Goal: Task Accomplishment & Management: Manage account settings

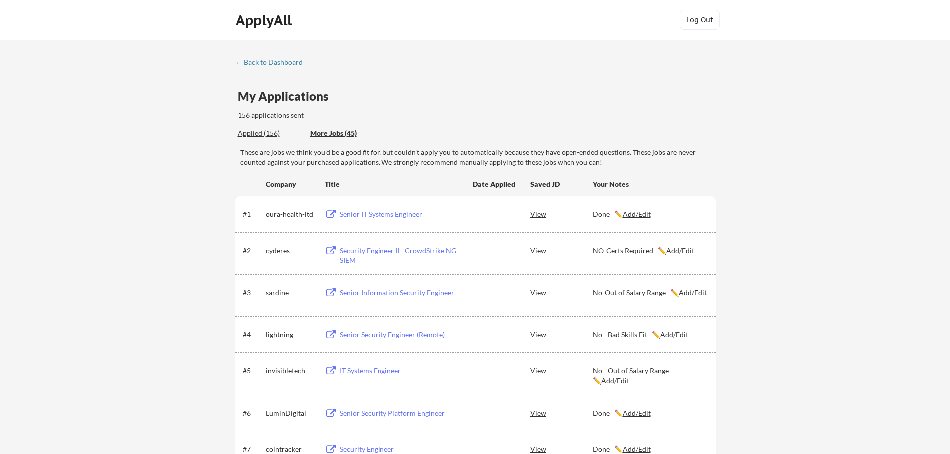
scroll to position [1595, 0]
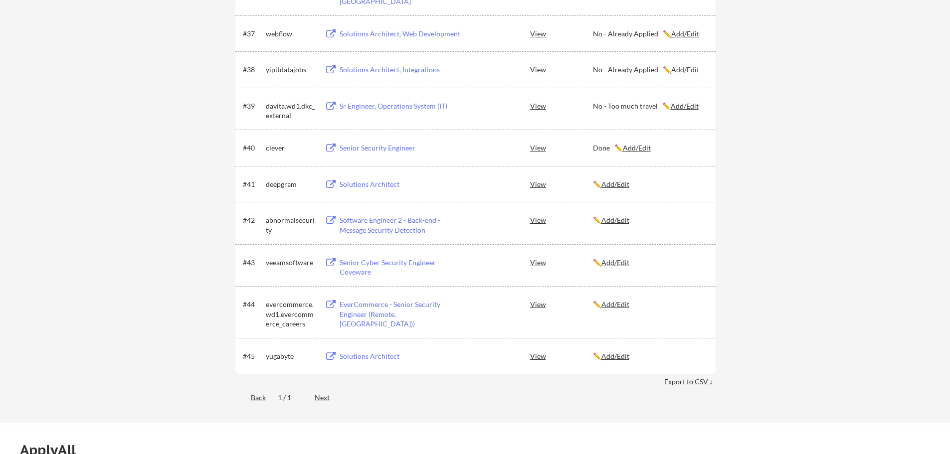
click at [329, 185] on button at bounding box center [331, 184] width 12 height 9
click at [627, 184] on u "Add/Edit" at bounding box center [615, 184] width 28 height 8
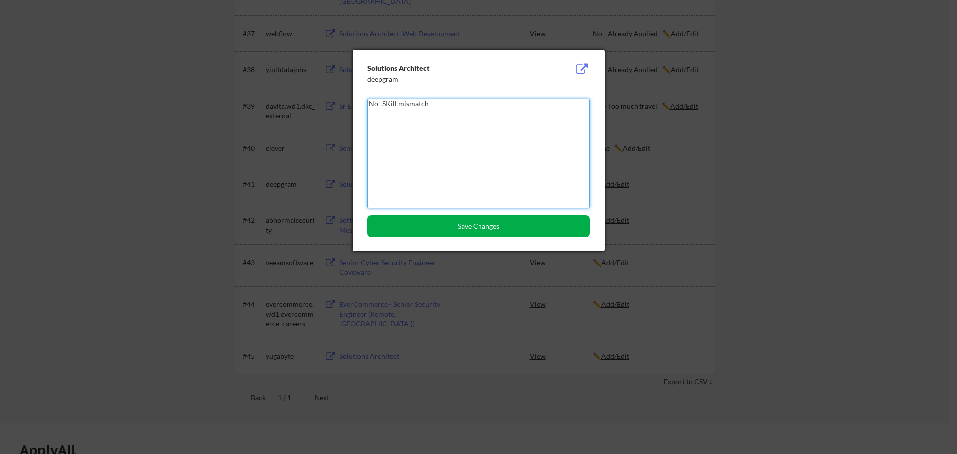
type textarea "No- SKill mismatch"
click at [492, 226] on button "Save Changes" at bounding box center [478, 226] width 222 height 22
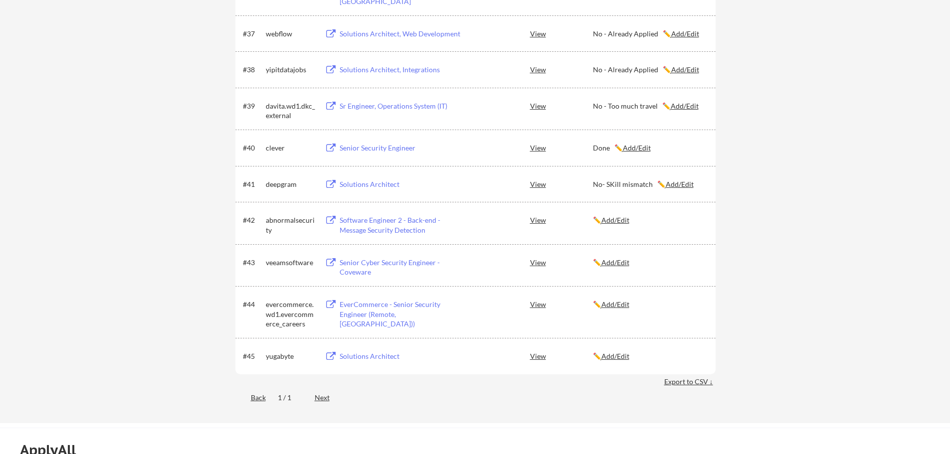
click at [329, 220] on button at bounding box center [331, 220] width 12 height 9
click at [617, 219] on u "Add/Edit" at bounding box center [615, 220] width 28 height 8
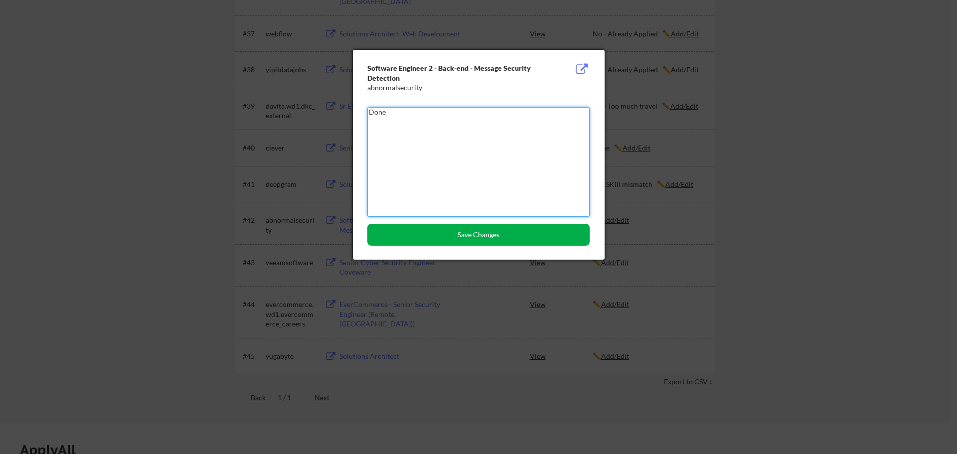
type textarea "Done"
click at [462, 236] on button "Save Changes" at bounding box center [478, 235] width 222 height 22
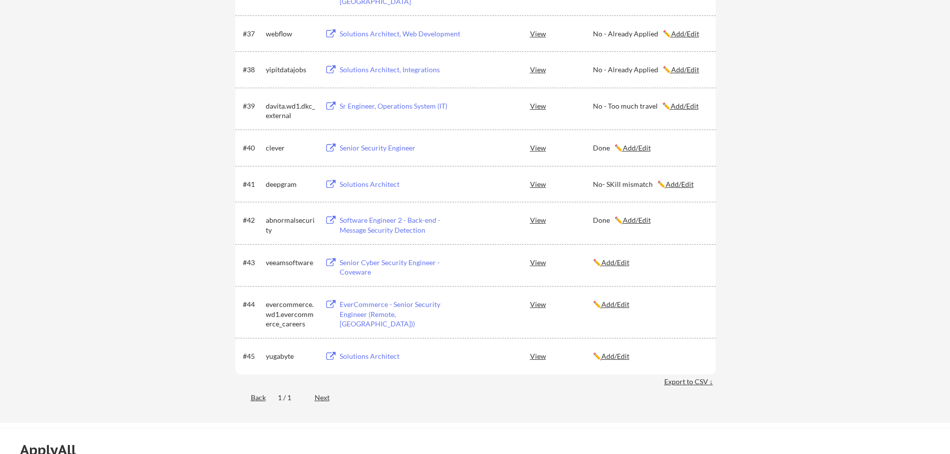
click at [331, 265] on button at bounding box center [331, 262] width 12 height 9
click at [621, 261] on u "Add/Edit" at bounding box center [615, 262] width 28 height 8
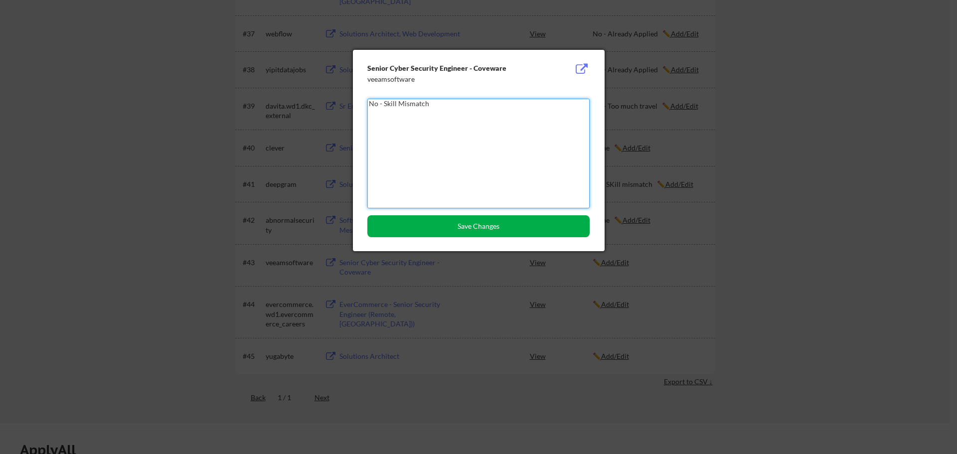
click at [500, 218] on button "Save Changes" at bounding box center [478, 226] width 222 height 22
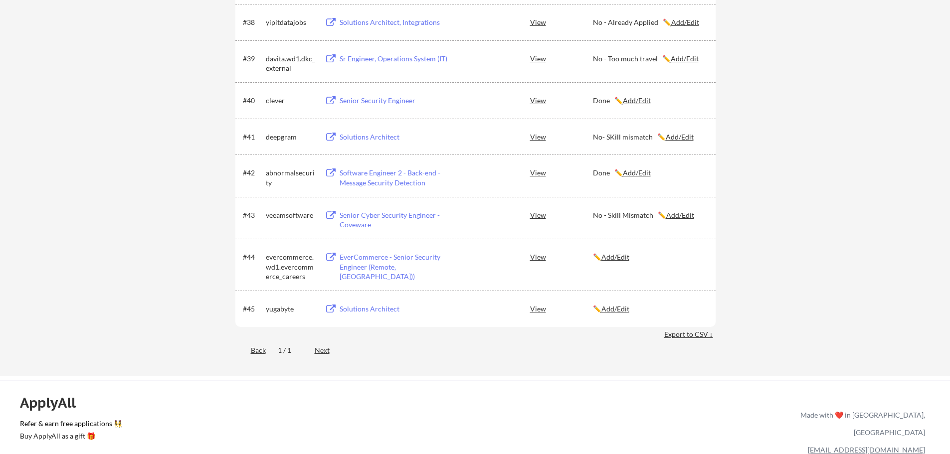
scroll to position [1662, 0]
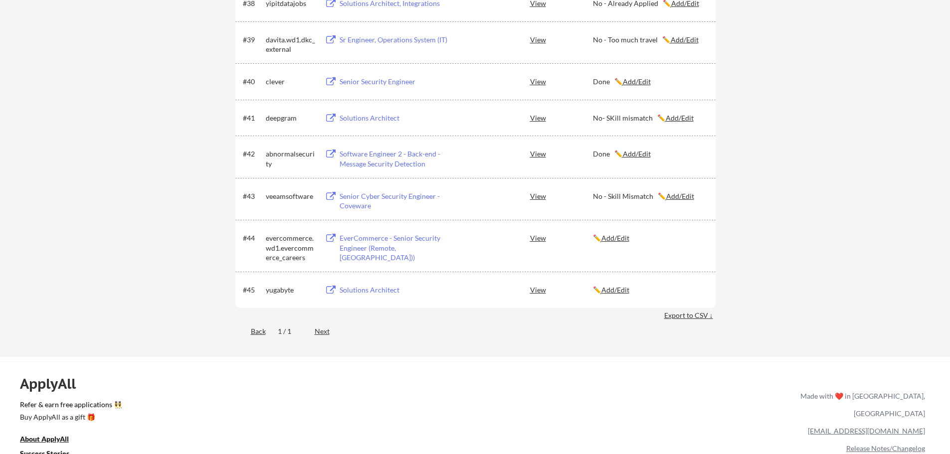
click at [668, 196] on u "Add/Edit" at bounding box center [680, 196] width 28 height 8
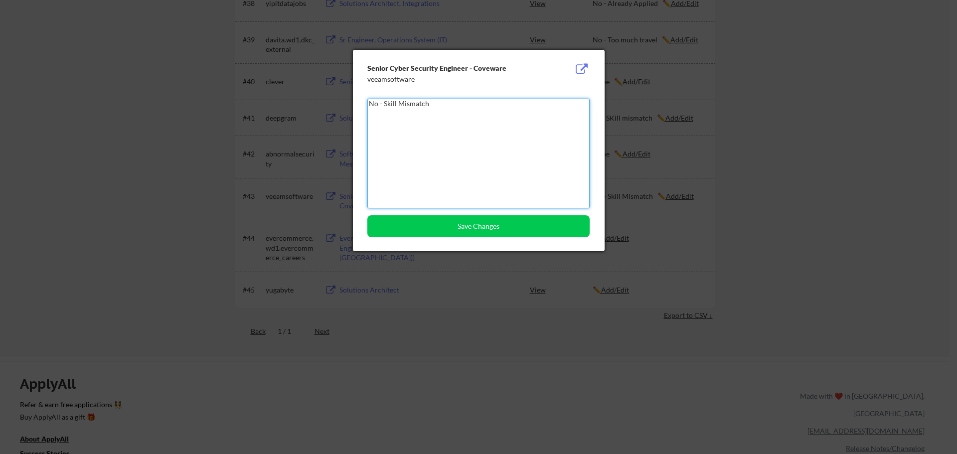
drag, startPoint x: 385, startPoint y: 104, endPoint x: 440, endPoint y: 109, distance: 55.0
click at [440, 109] on textarea "No - Skill Mismatch" at bounding box center [478, 154] width 222 height 110
type textarea "No - Relocation"
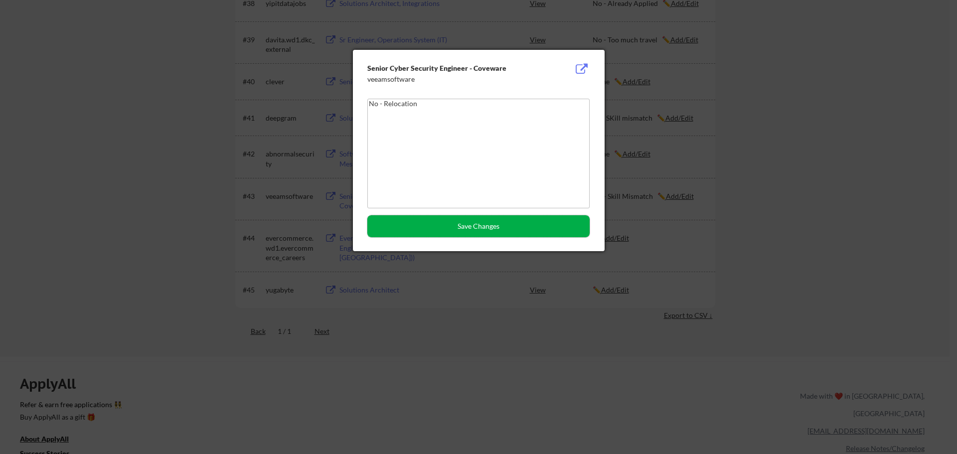
click at [474, 231] on button "Save Changes" at bounding box center [478, 226] width 222 height 22
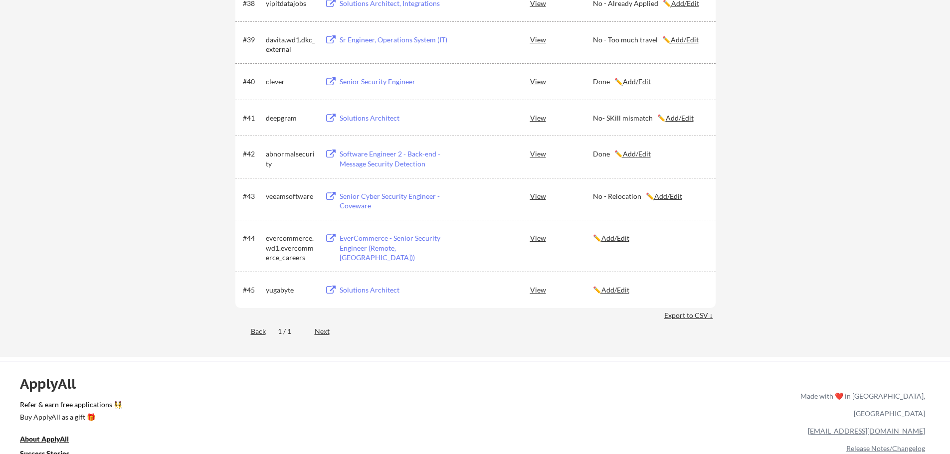
click at [328, 238] on button at bounding box center [331, 238] width 12 height 9
click at [618, 239] on u "Add/Edit" at bounding box center [615, 238] width 28 height 8
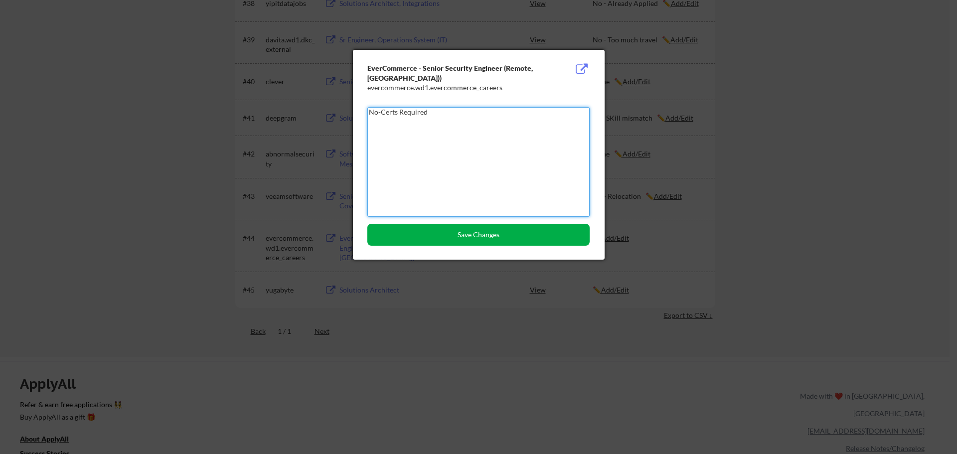
type textarea "No-Certs Required"
click at [511, 238] on button "Save Changes" at bounding box center [478, 235] width 222 height 22
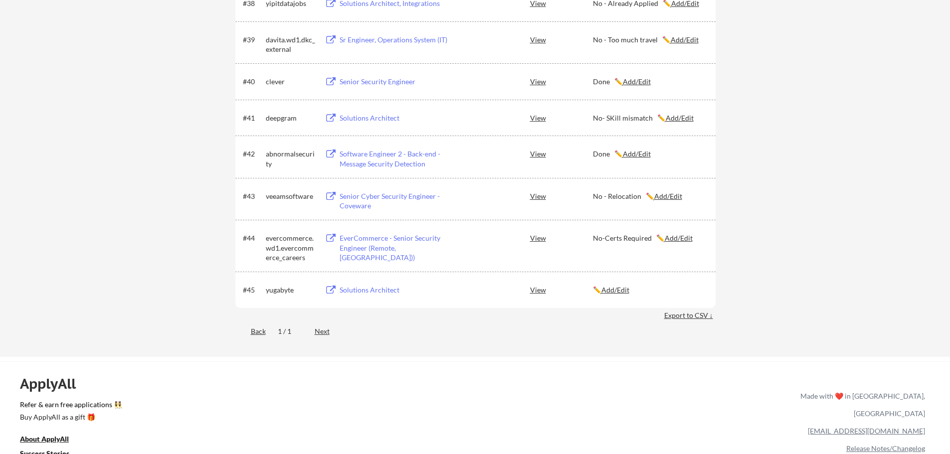
click at [330, 291] on button at bounding box center [331, 290] width 12 height 9
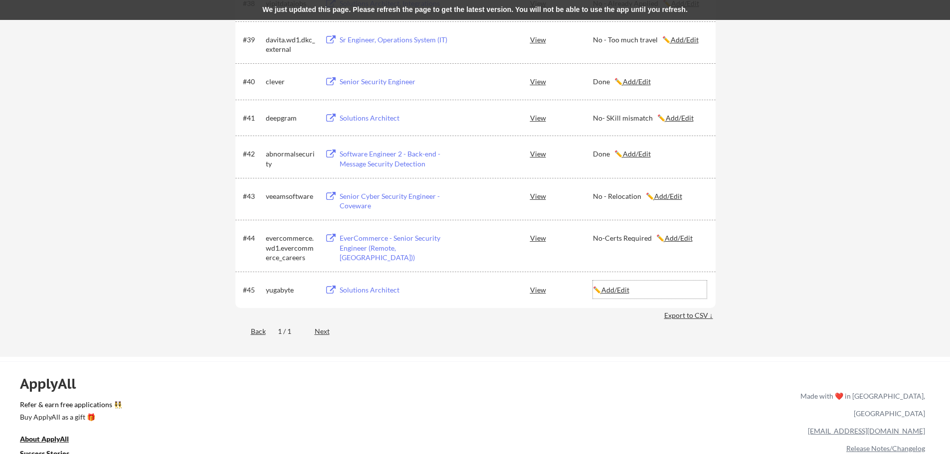
click at [622, 292] on u "Add/Edit" at bounding box center [615, 290] width 28 height 8
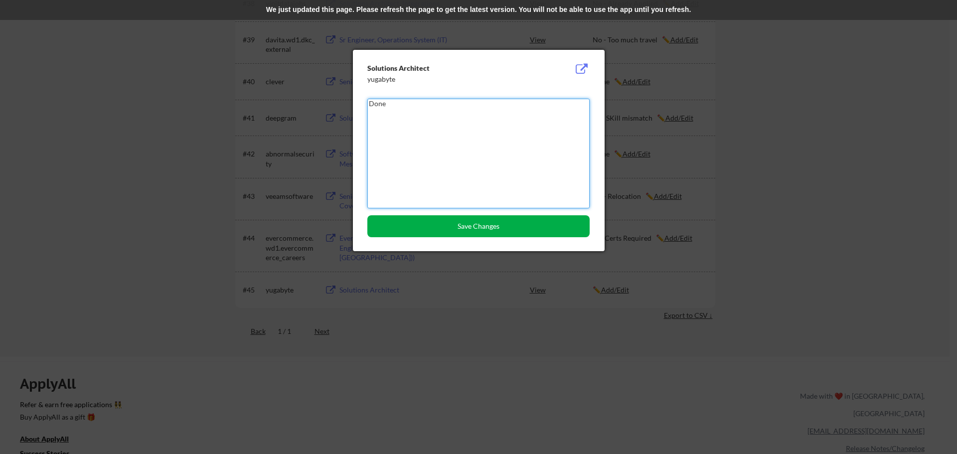
type textarea "Done"
click at [495, 227] on button "Save Changes" at bounding box center [478, 226] width 222 height 22
click at [477, 227] on button "Save Changes" at bounding box center [478, 226] width 222 height 22
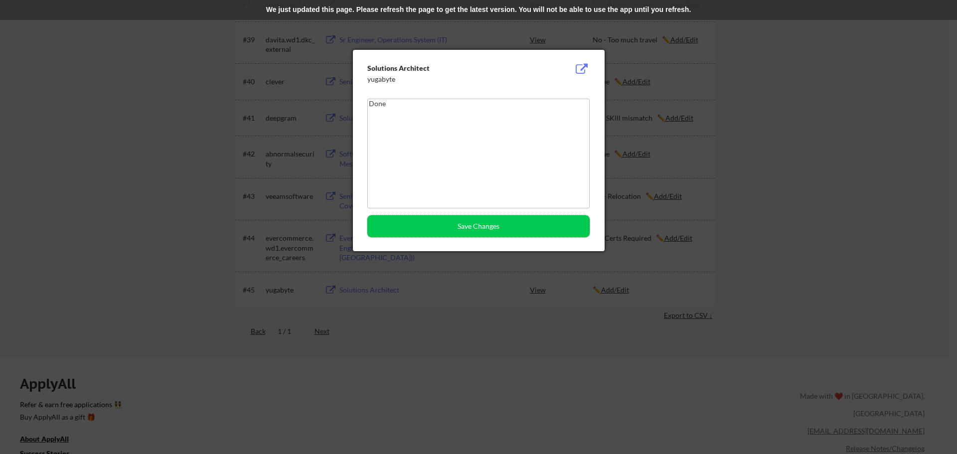
click at [110, 173] on div at bounding box center [478, 227] width 957 height 454
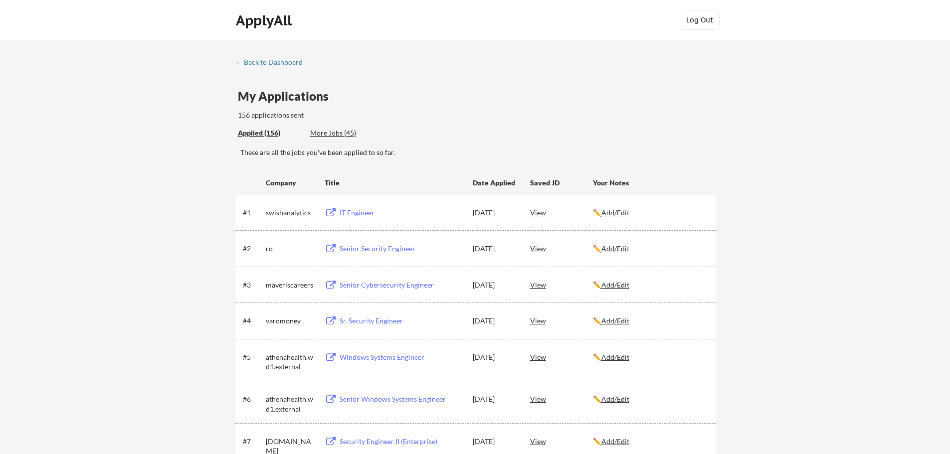
click at [342, 139] on div "Applied (156) More Jobs (45)" at bounding box center [311, 133] width 146 height 20
click at [344, 133] on div "More Jobs (45)" at bounding box center [346, 133] width 73 height 10
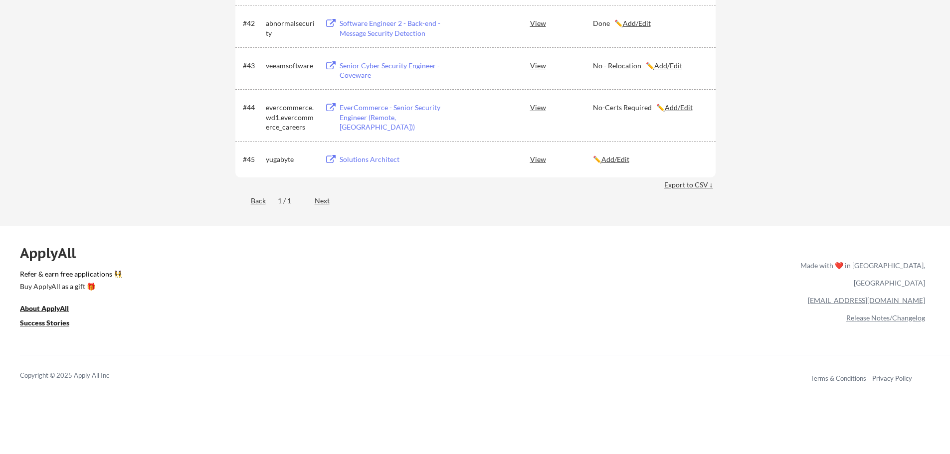
scroll to position [1795, 0]
click at [623, 159] on u "Add/Edit" at bounding box center [615, 157] width 28 height 8
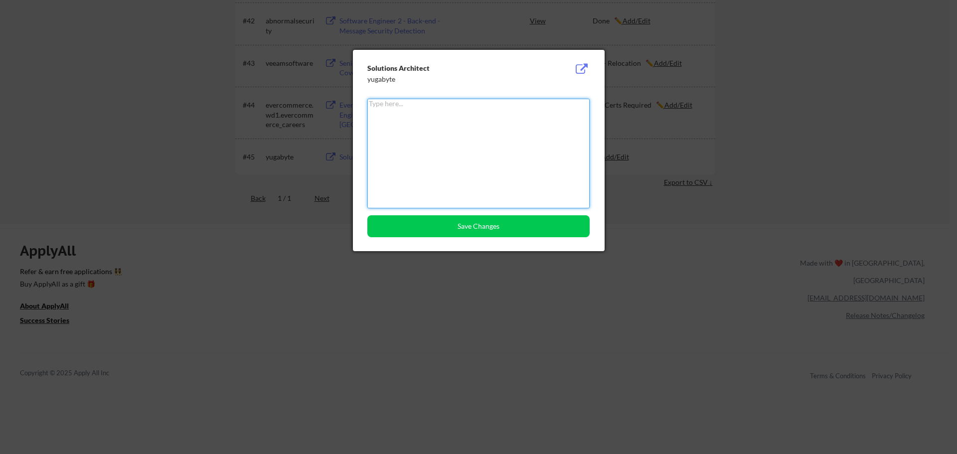
click at [474, 140] on textarea at bounding box center [478, 154] width 222 height 110
type textarea "Done"
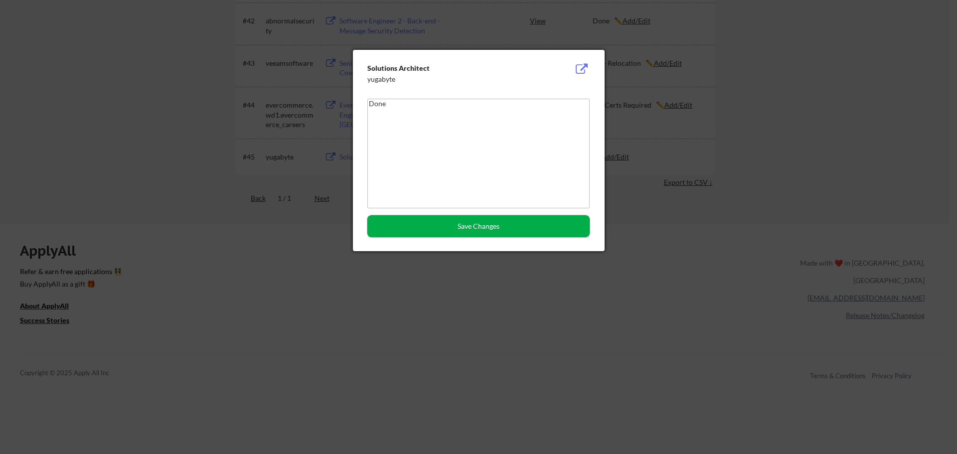
click at [455, 222] on button "Save Changes" at bounding box center [478, 226] width 222 height 22
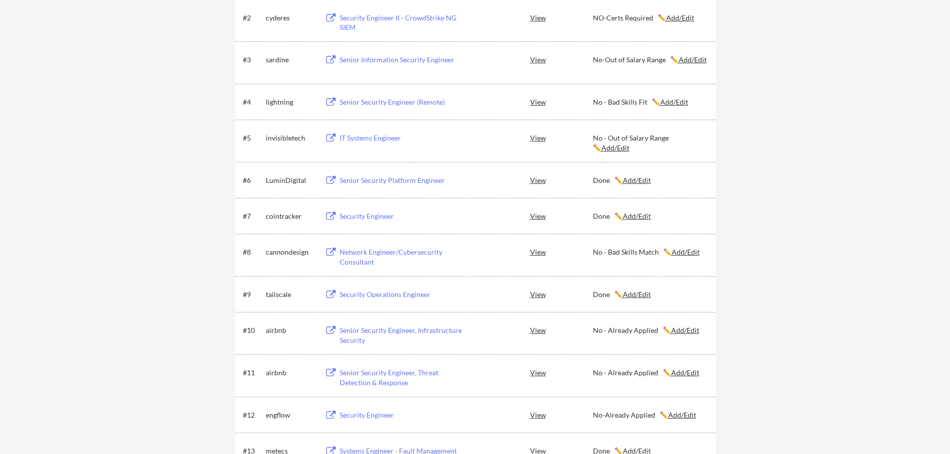
scroll to position [0, 0]
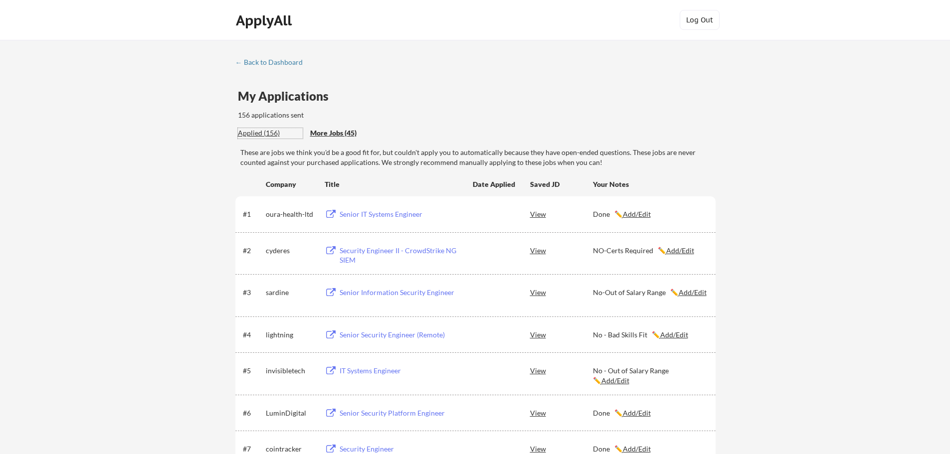
click at [257, 131] on div "Applied (156)" at bounding box center [270, 133] width 65 height 10
